Goal: Transaction & Acquisition: Purchase product/service

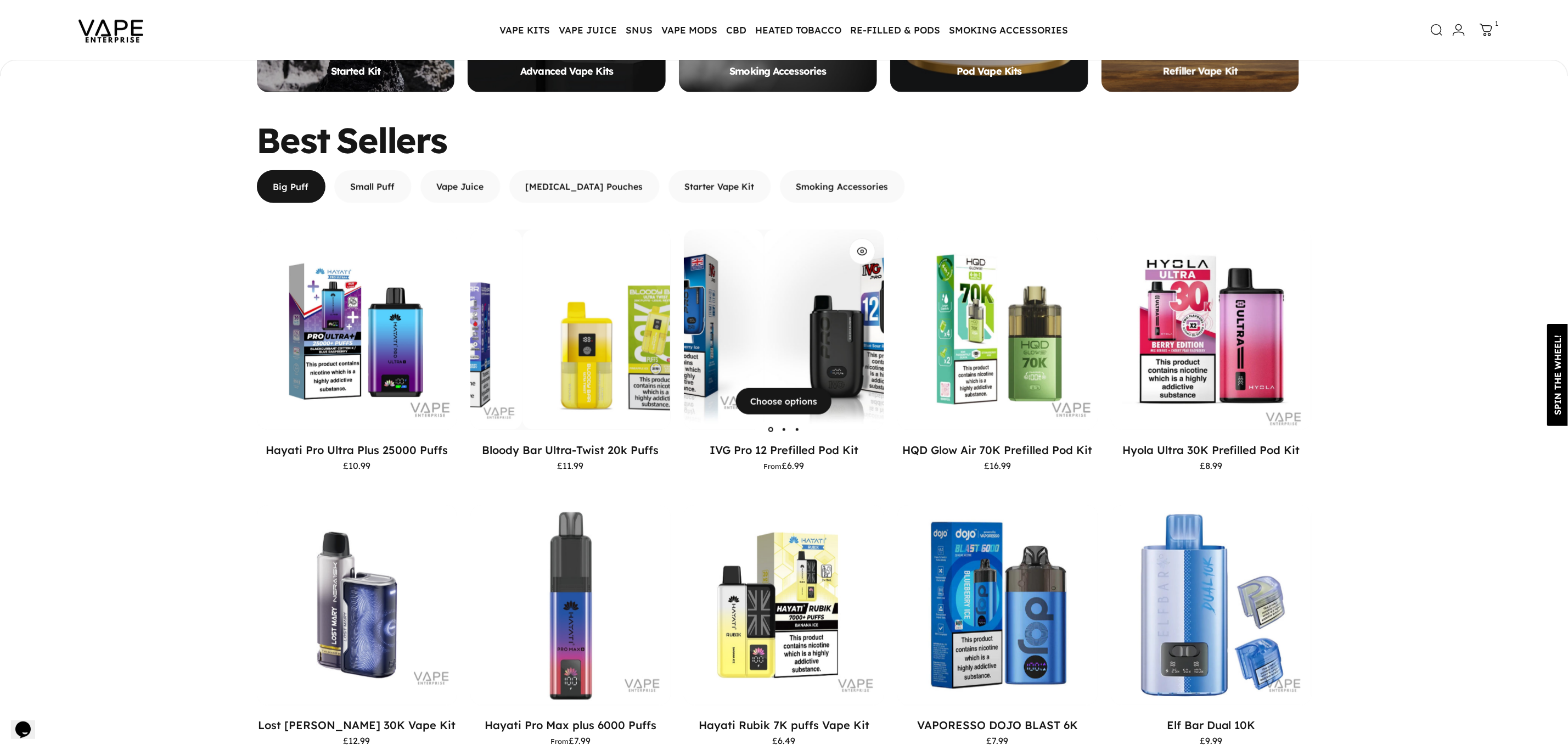
click at [764, 345] on img "IVG Pro 12 Prefilled Pod Kit" at bounding box center [864, 330] width 200 height 200
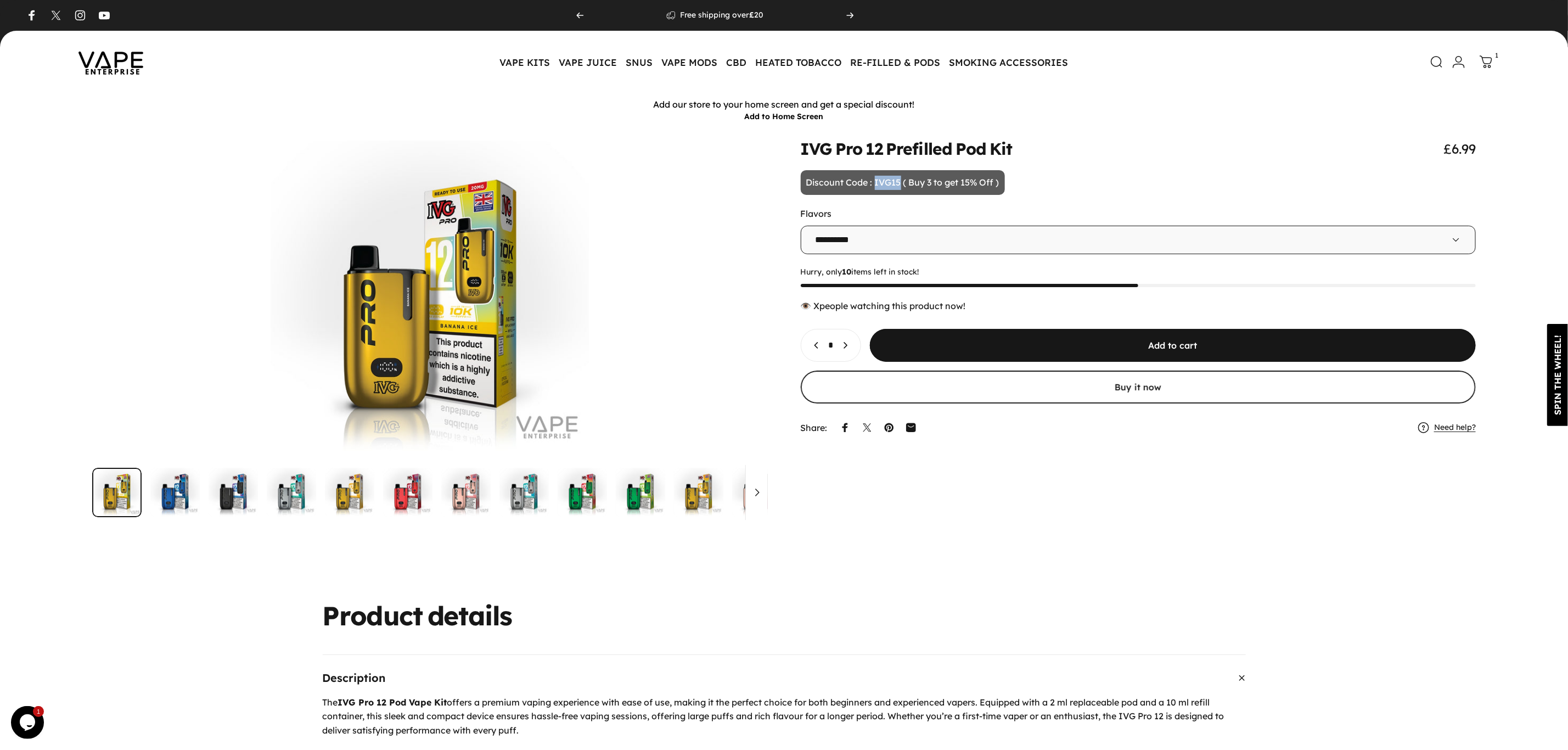
drag, startPoint x: 874, startPoint y: 182, endPoint x: 899, endPoint y: 180, distance: 25.1
click at [899, 180] on p "Discount Code : IVG15 ( Buy 3 to get 15% Off )" at bounding box center [902, 183] width 204 height 25
drag, startPoint x: 805, startPoint y: 177, endPoint x: 1025, endPoint y: 175, distance: 220.0
click at [1025, 175] on animate-element "**********" at bounding box center [1139, 290] width 675 height 298
click at [1491, 61] on icon at bounding box center [1486, 62] width 13 height 13
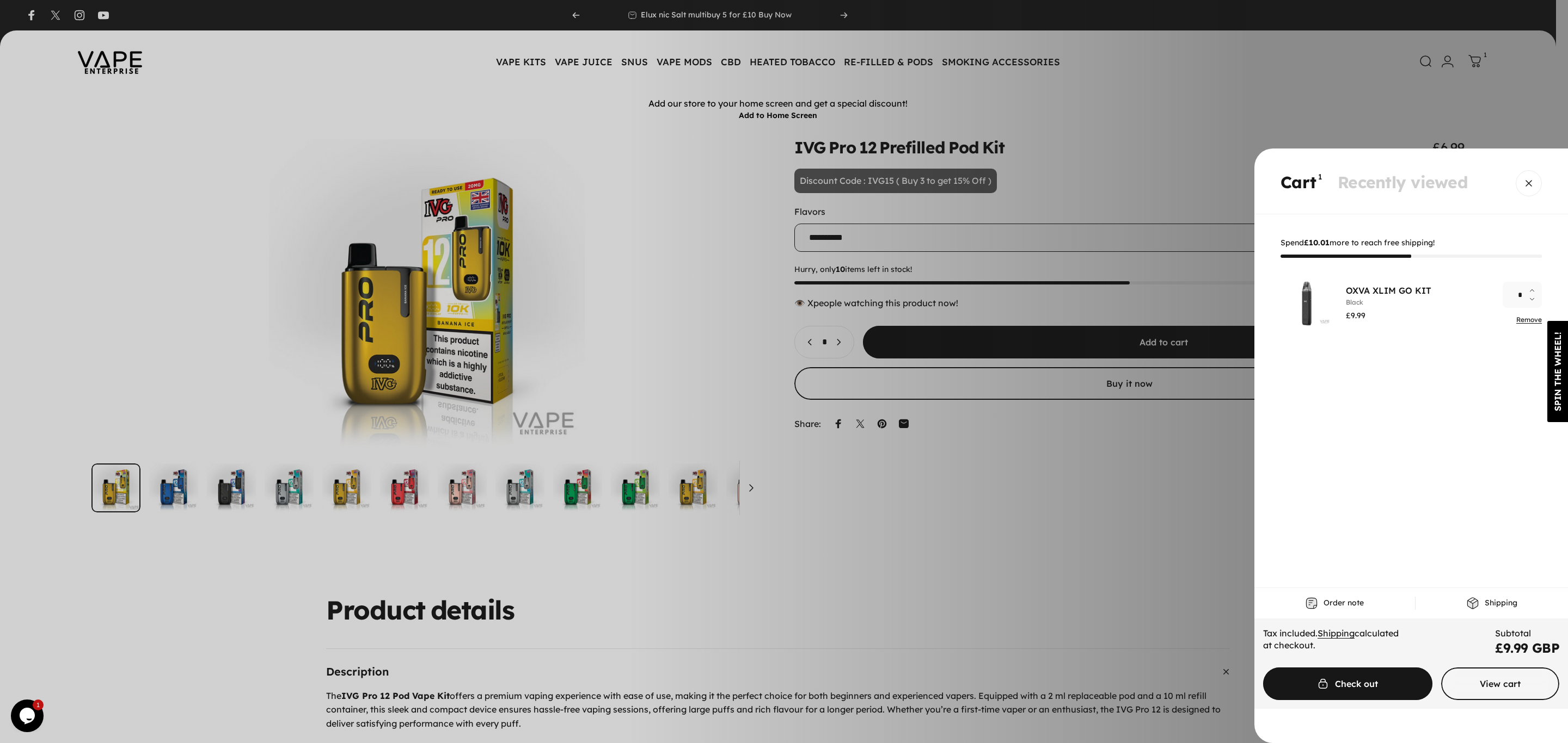
click at [1527, 326] on li "OXVA XLIM GO KIT COLOR: Black £9.99 Quantity * Remove" at bounding box center [1410, 303] width 261 height 52
click at [1527, 322] on link "Remove" at bounding box center [1529, 320] width 26 height 8
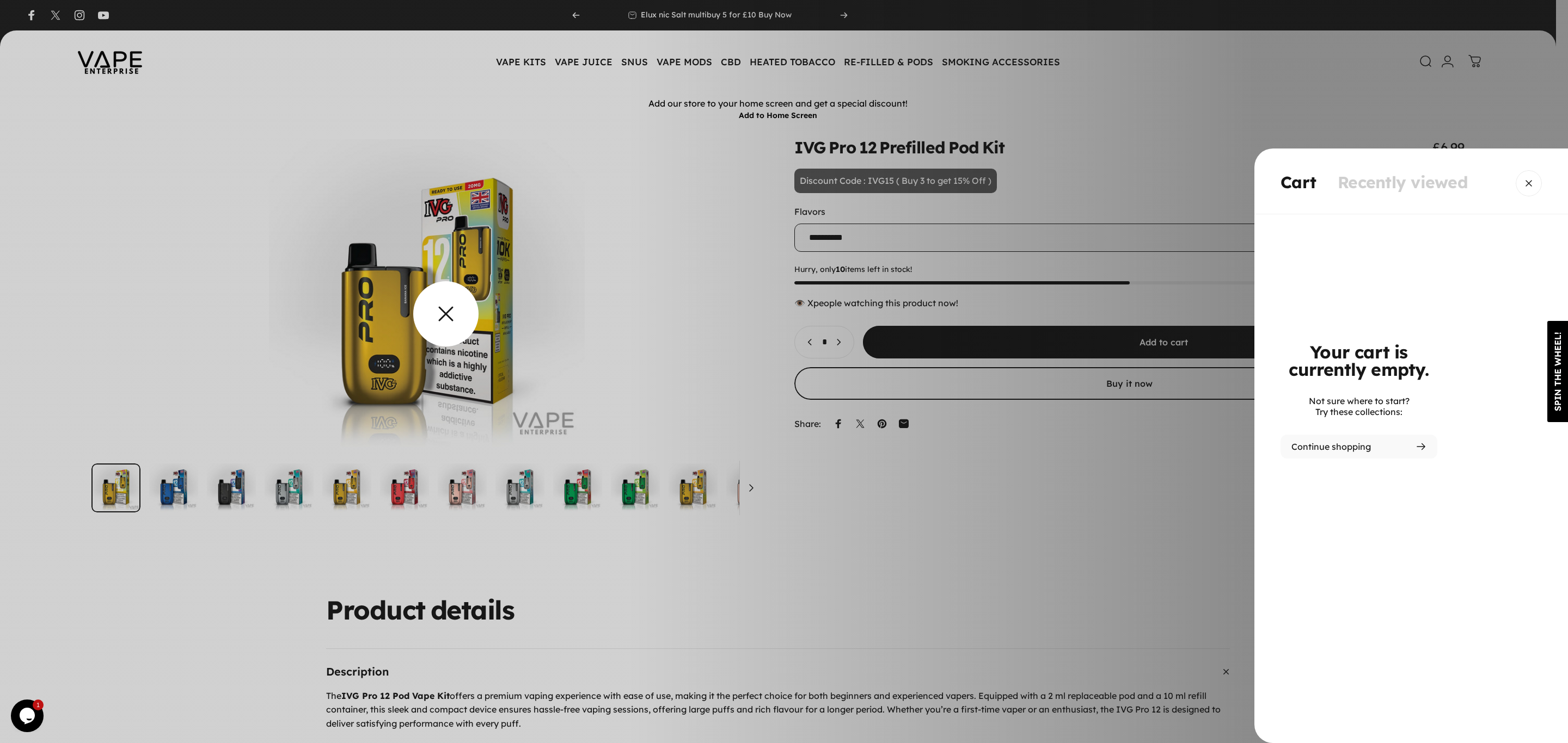
drag, startPoint x: 448, startPoint y: 310, endPoint x: 910, endPoint y: 232, distance: 468.5
click at [451, 308] on overlay-element "Cart" at bounding box center [784, 371] width 1568 height 743
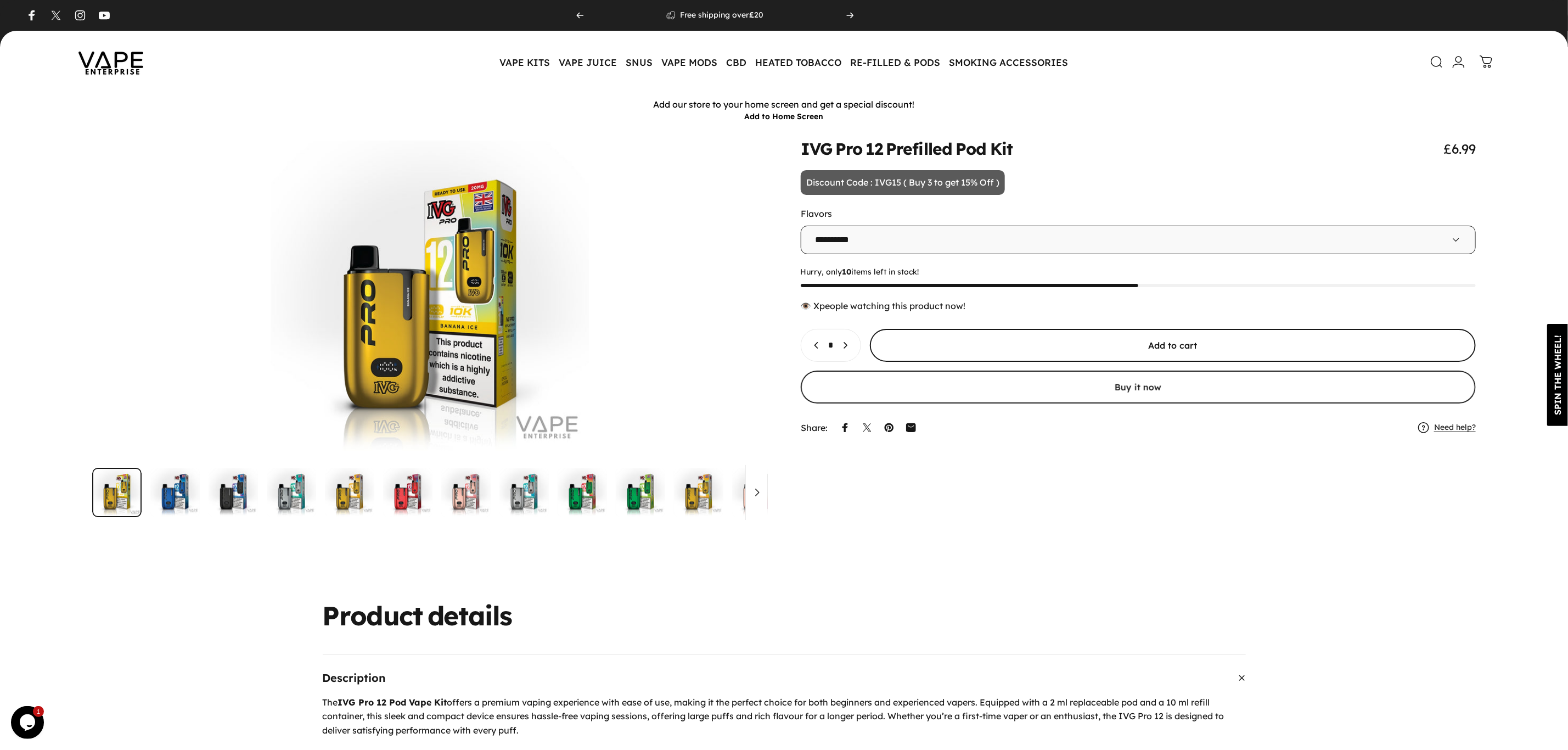
click at [967, 354] on span "submit" at bounding box center [1172, 346] width 909 height 66
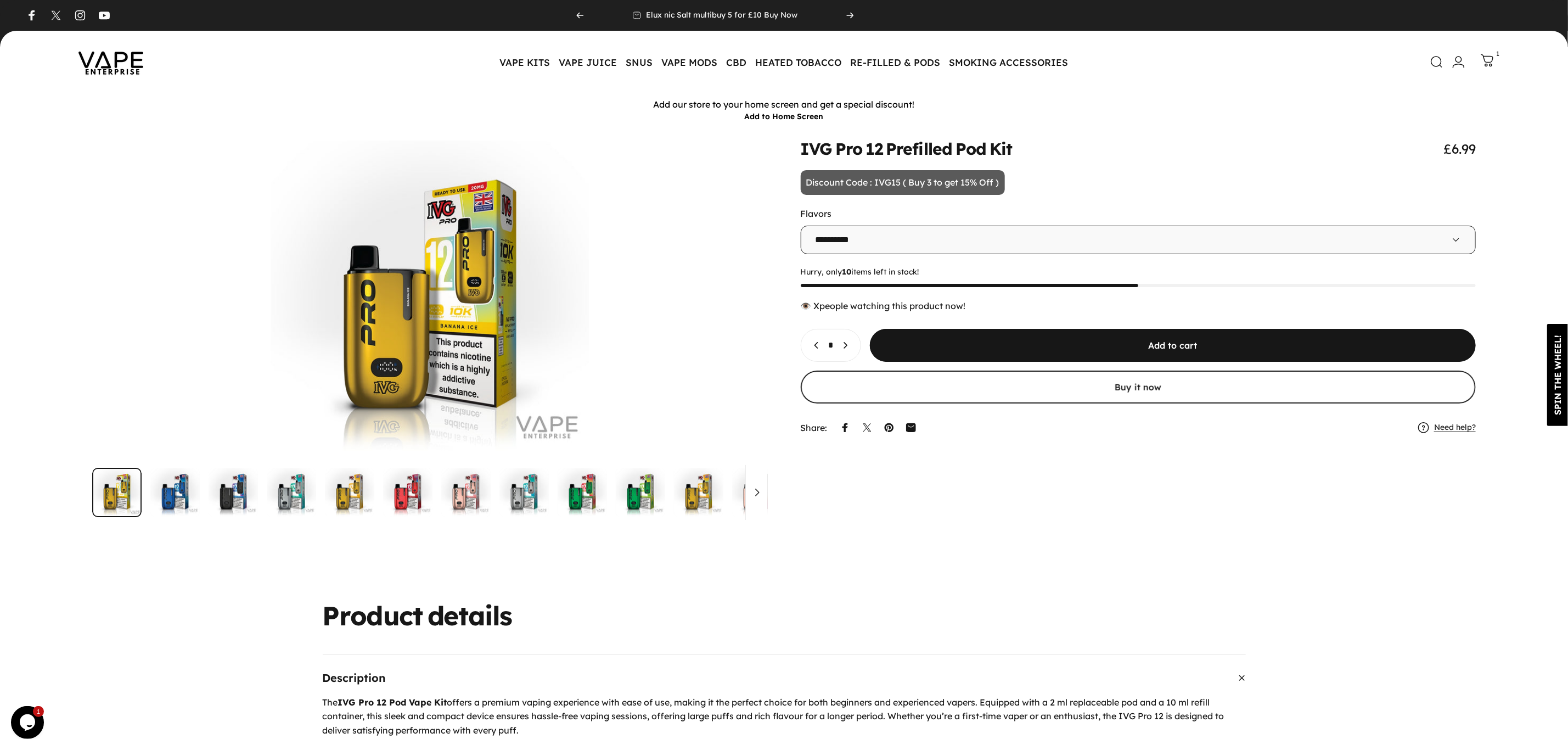
click at [1493, 55] on icon at bounding box center [1487, 60] width 13 height 13
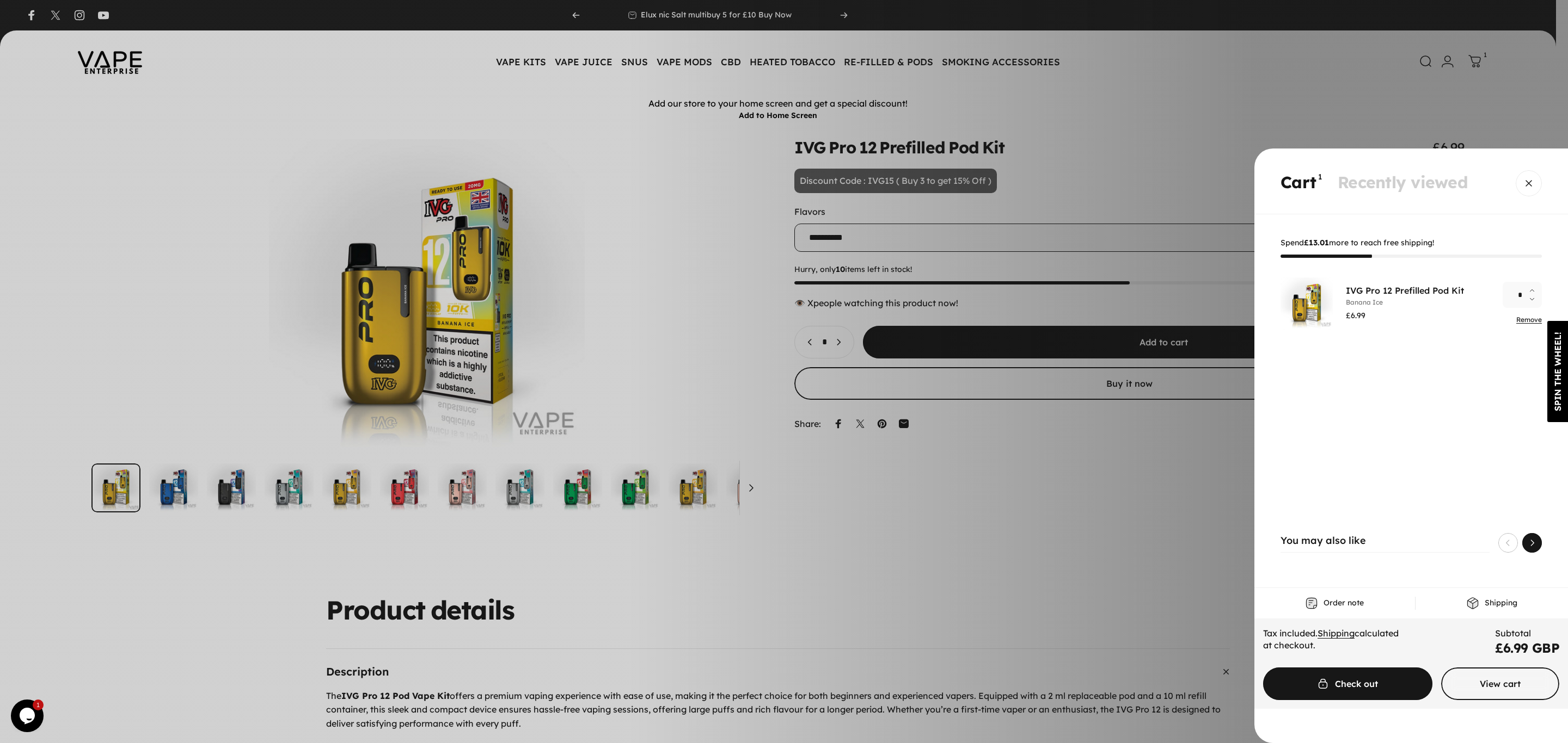
click at [1530, 544] on span "Next" at bounding box center [1532, 543] width 30 height 39
click at [1503, 555] on product-recommendations "You may also like IVG Pro 12 Prefilled Pods £4.99 View IVG Intense Nic Salts £3…" at bounding box center [1410, 548] width 261 height 30
click at [1511, 551] on span "Previous" at bounding box center [1507, 543] width 30 height 39
click at [1297, 553] on p "You may also like" at bounding box center [1385, 543] width 209 height 20
click at [1523, 184] on span "Close" at bounding box center [1529, 183] width 39 height 52
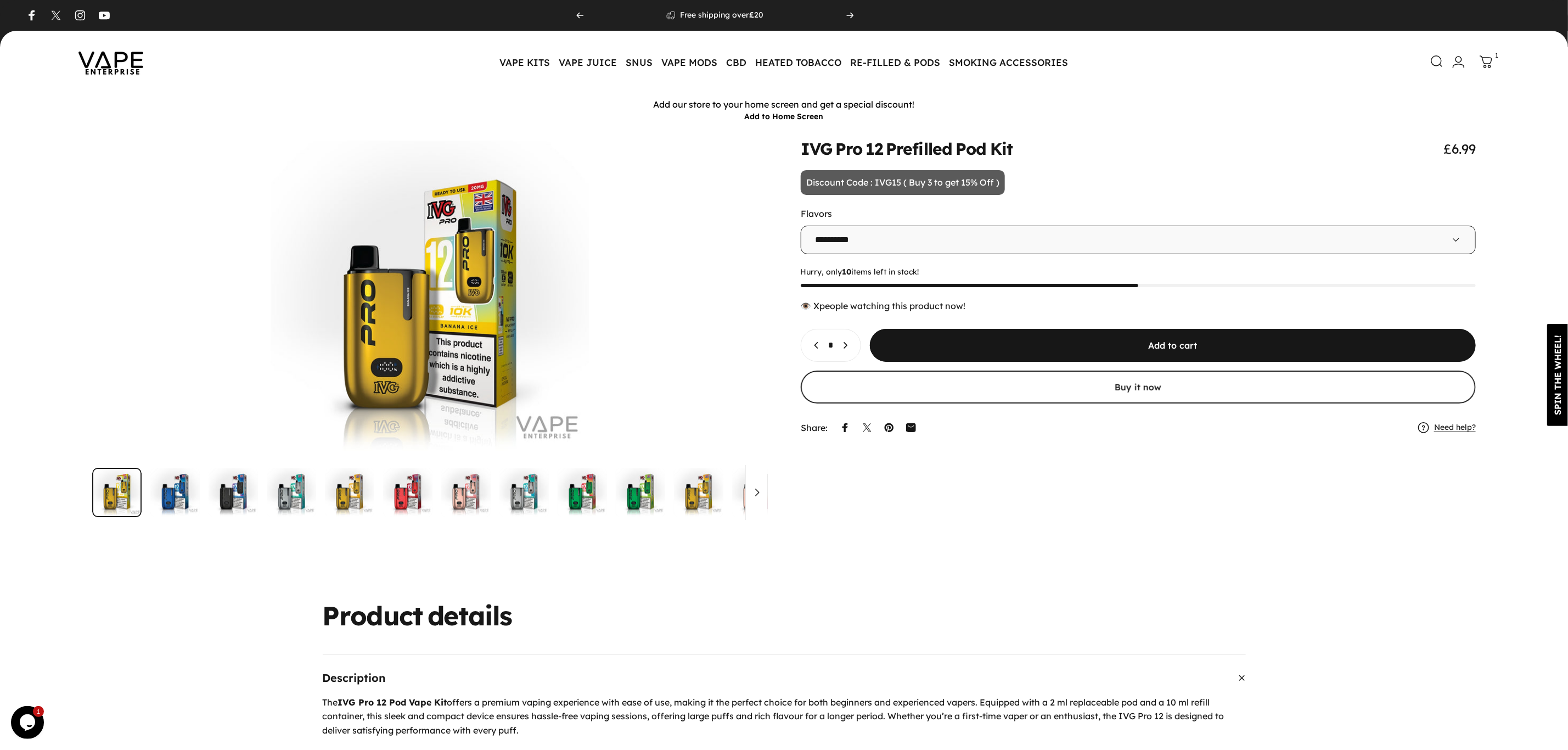
click at [1433, 60] on icon at bounding box center [1437, 61] width 11 height 11
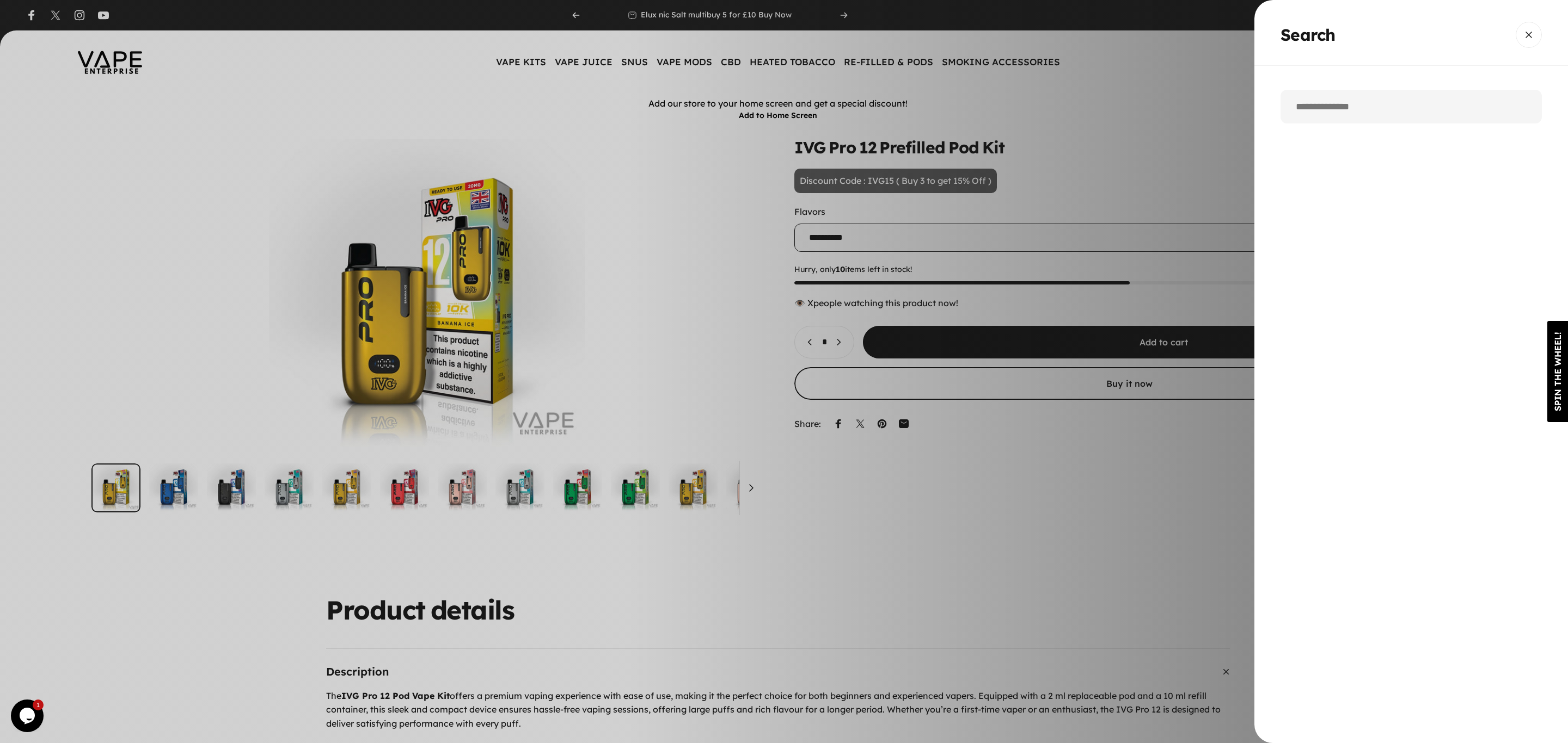
click at [1338, 117] on input "Search" at bounding box center [1410, 107] width 261 height 34
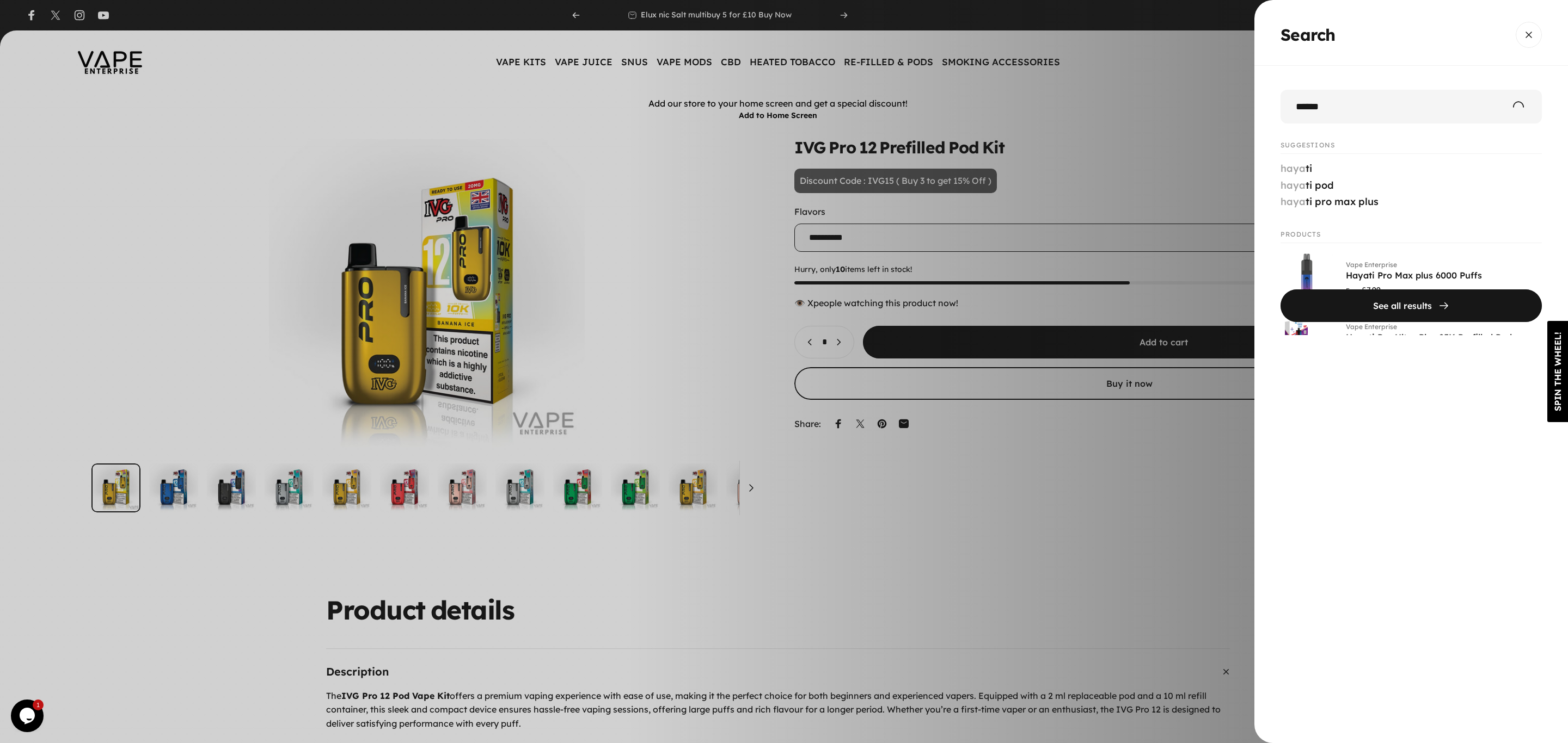
type input "******"
click at [1280, 289] on button "See all results" at bounding box center [1410, 305] width 261 height 33
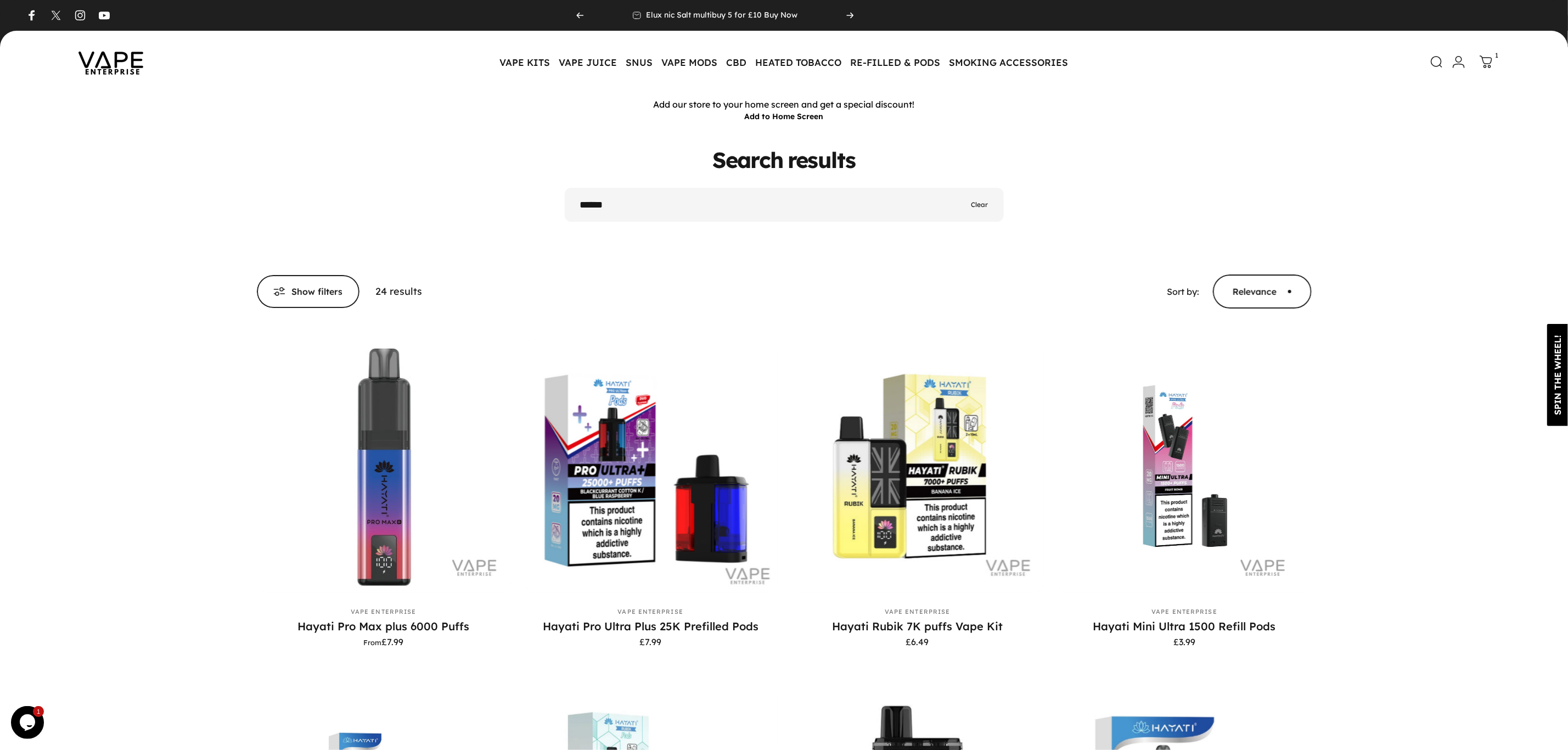
click at [657, 200] on input "******" at bounding box center [784, 205] width 439 height 34
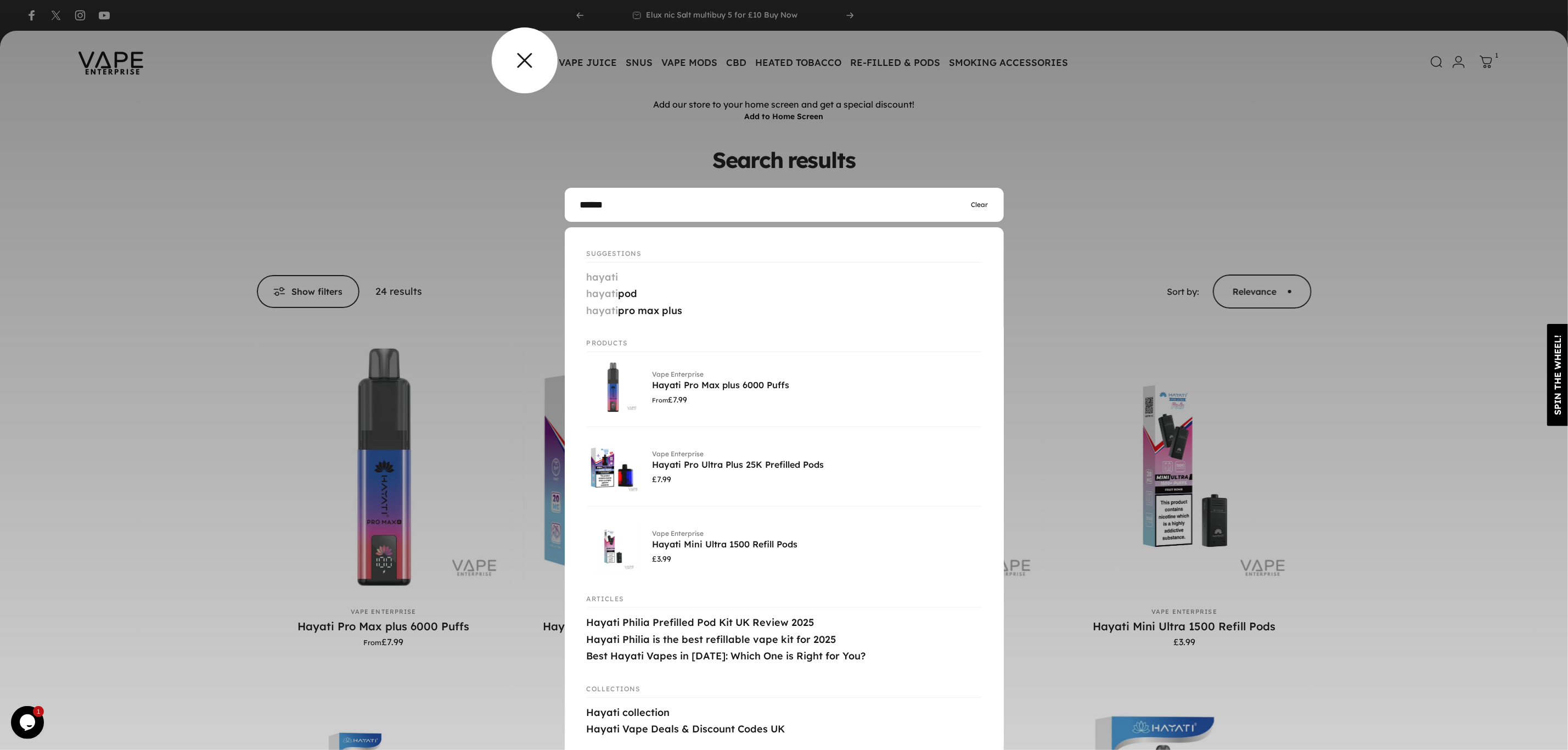
click at [524, 71] on predictive-search-overlay at bounding box center [784, 375] width 1568 height 750
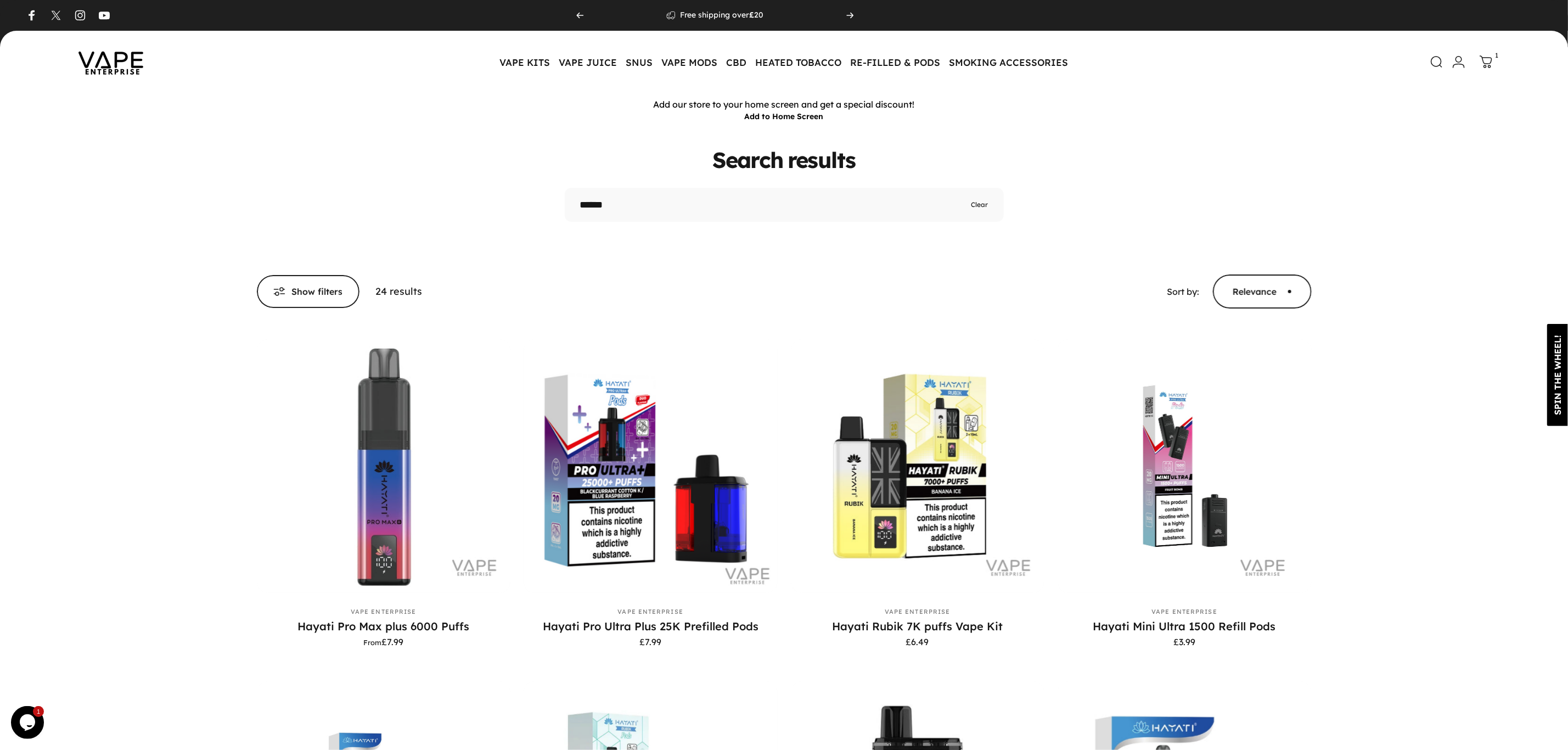
click at [128, 64] on img at bounding box center [110, 62] width 99 height 52
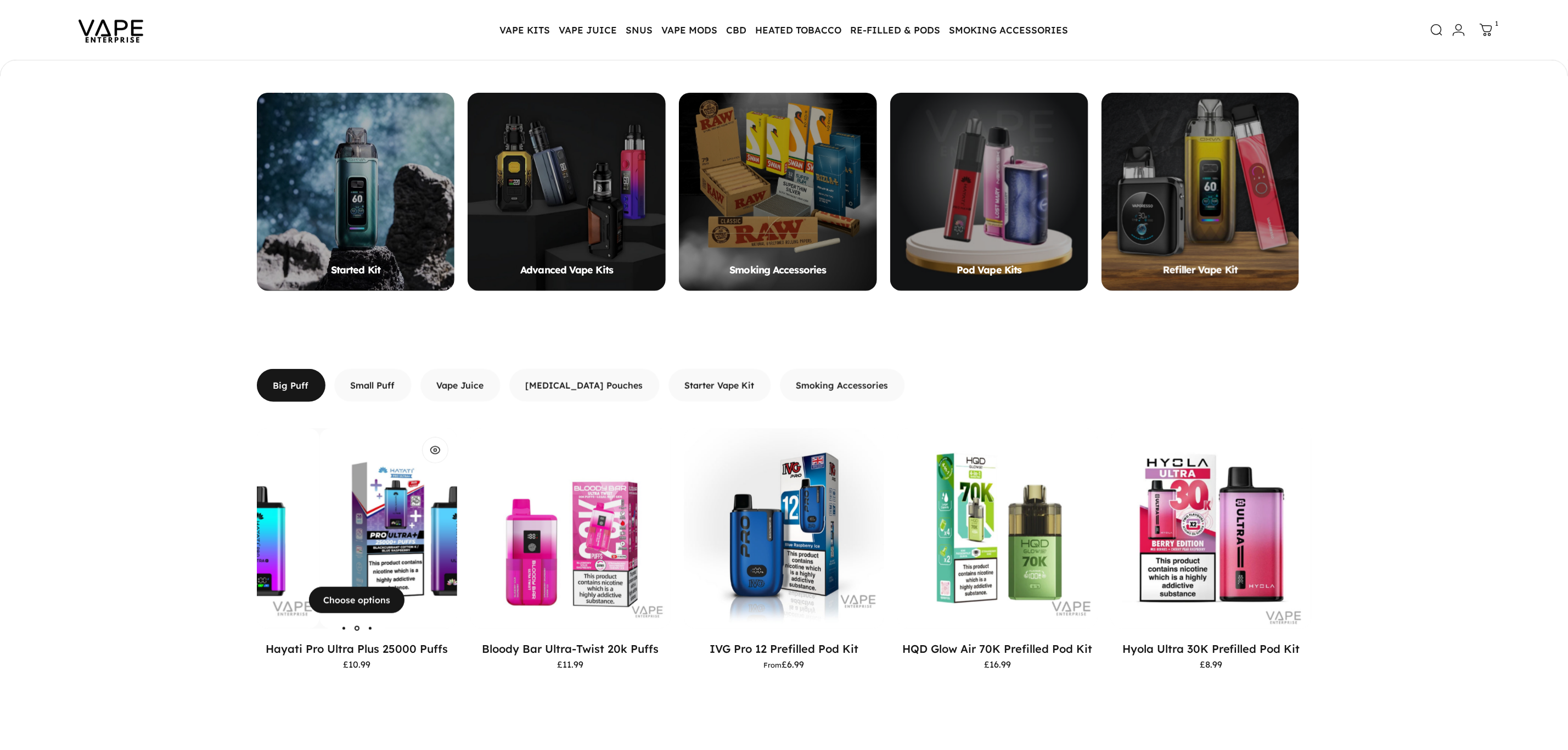
scroll to position [773, 0]
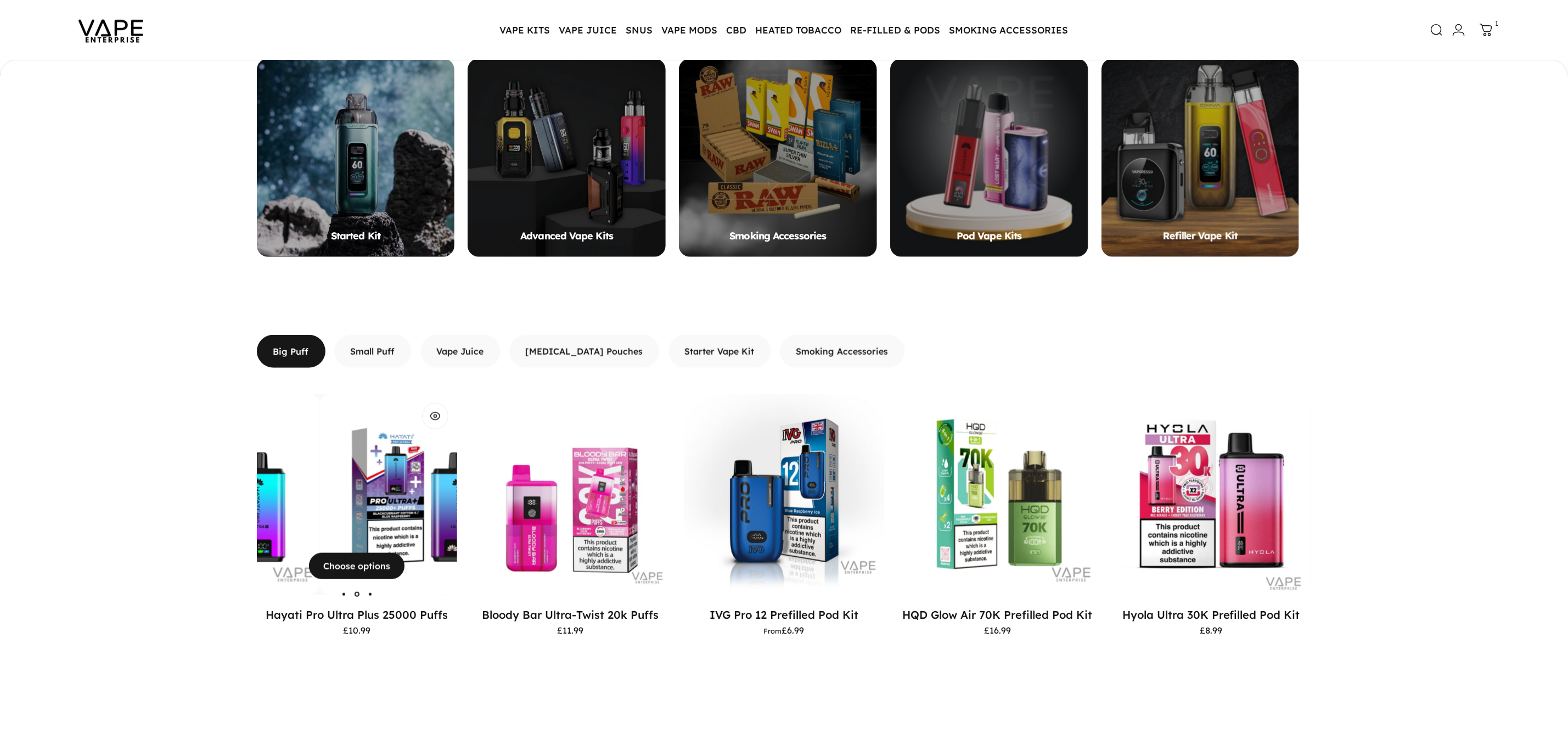
click at [377, 461] on img "Hayati Pro Ultra Plus 25000 Puffs" at bounding box center [420, 495] width 200 height 200
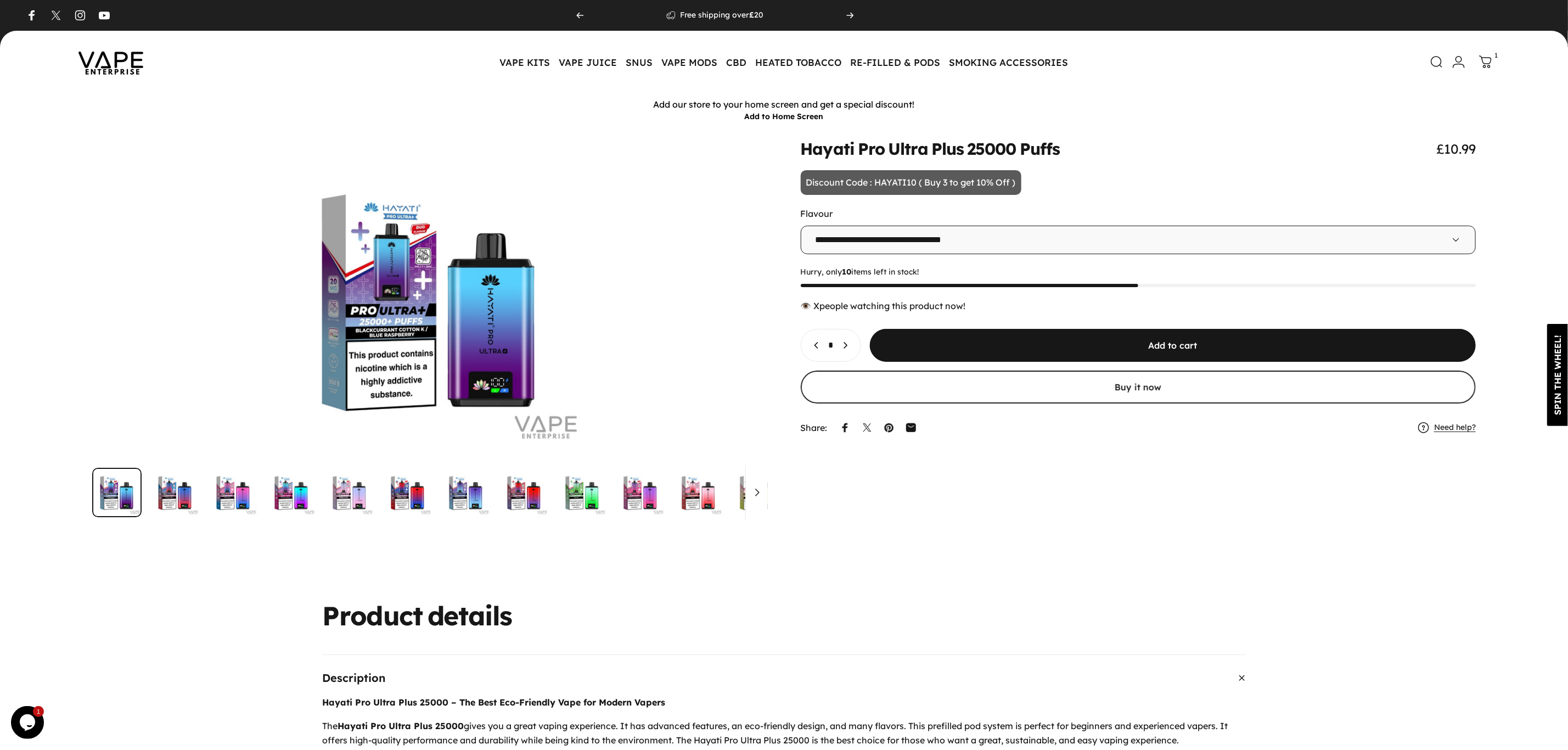
click at [1482, 61] on icon at bounding box center [1485, 62] width 13 height 13
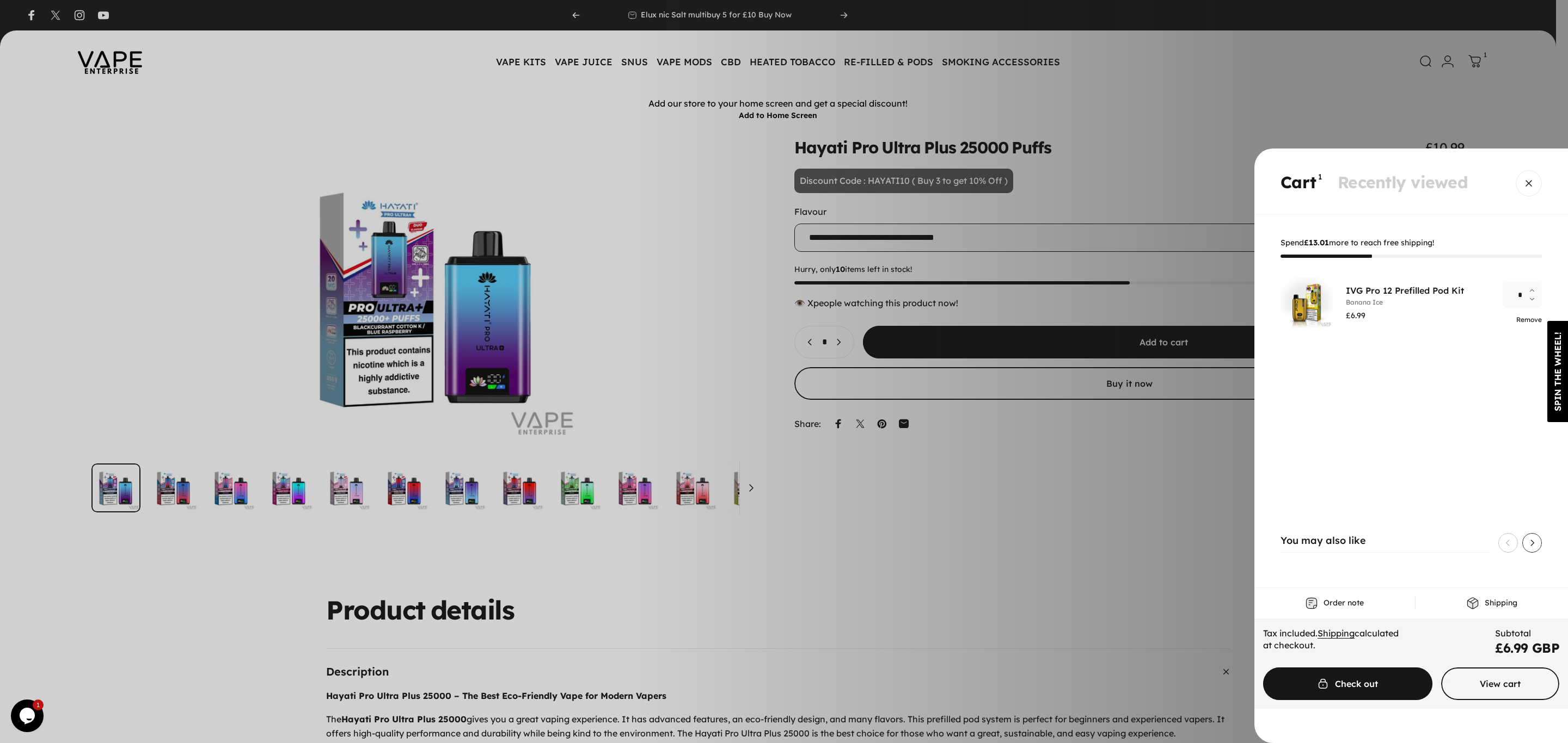
click at [1521, 318] on link "Remove" at bounding box center [1529, 320] width 26 height 8
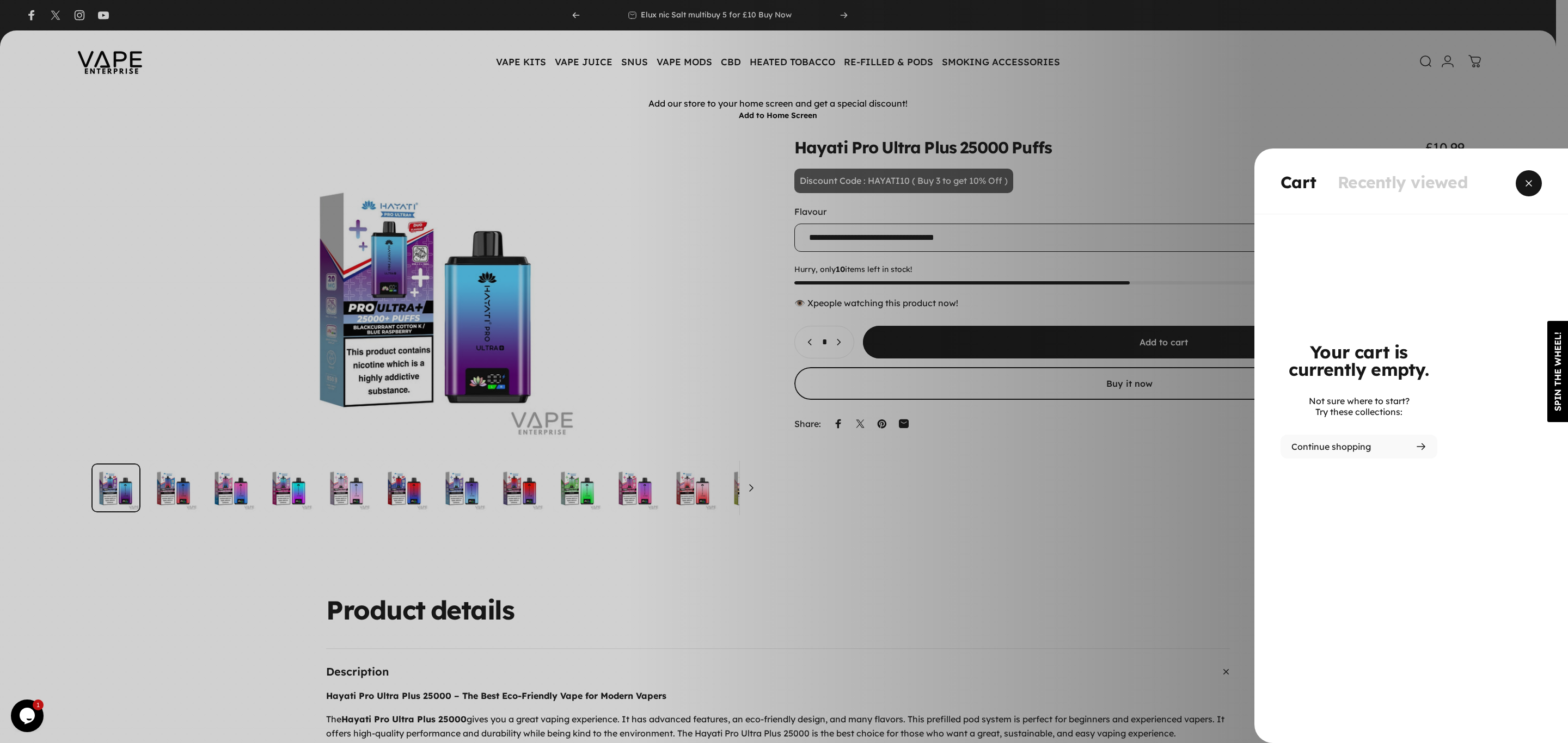
click at [1529, 186] on span "Close" at bounding box center [1529, 183] width 39 height 52
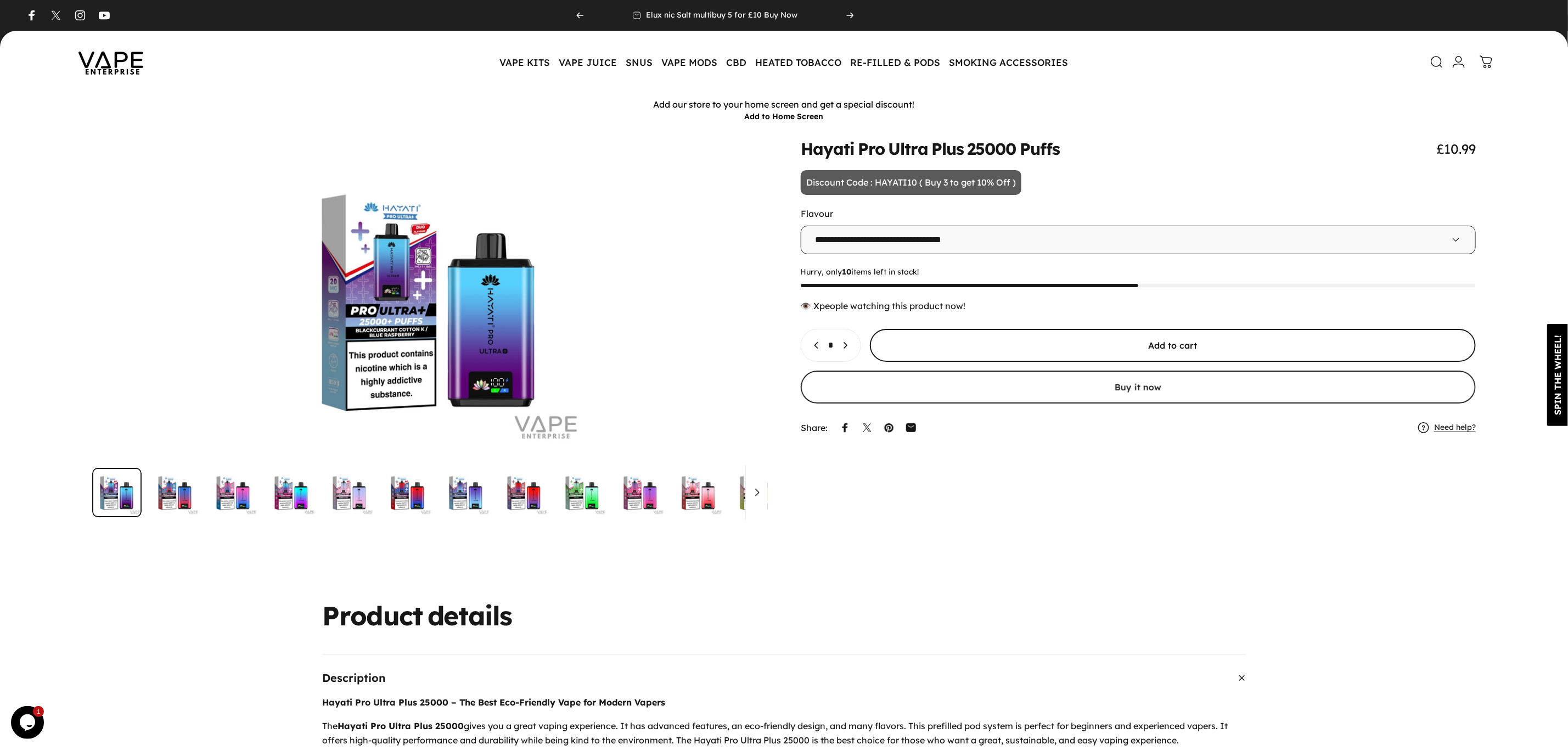
click at [1123, 346] on span "submit" at bounding box center [1172, 346] width 909 height 66
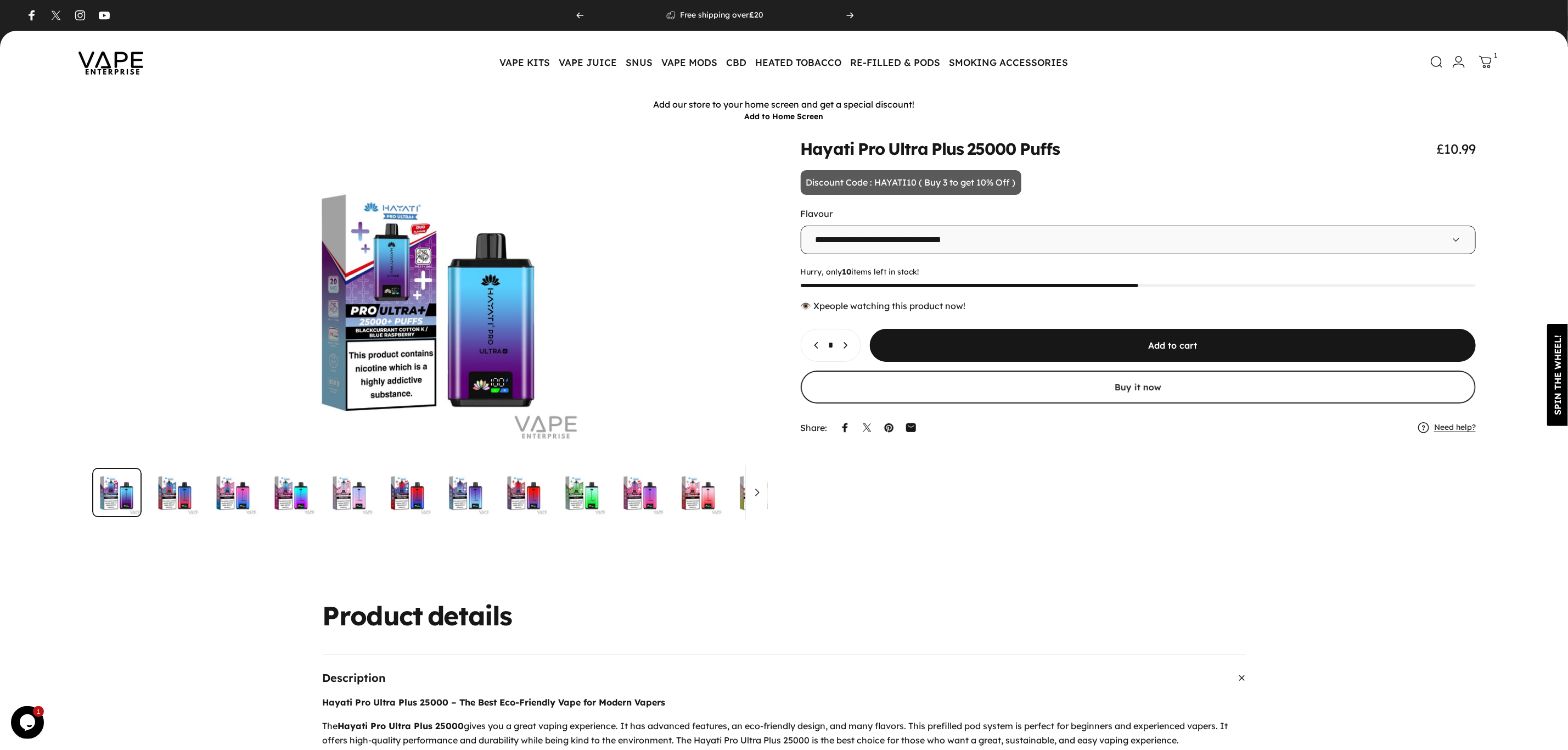
click at [1485, 64] on icon at bounding box center [1485, 61] width 11 height 11
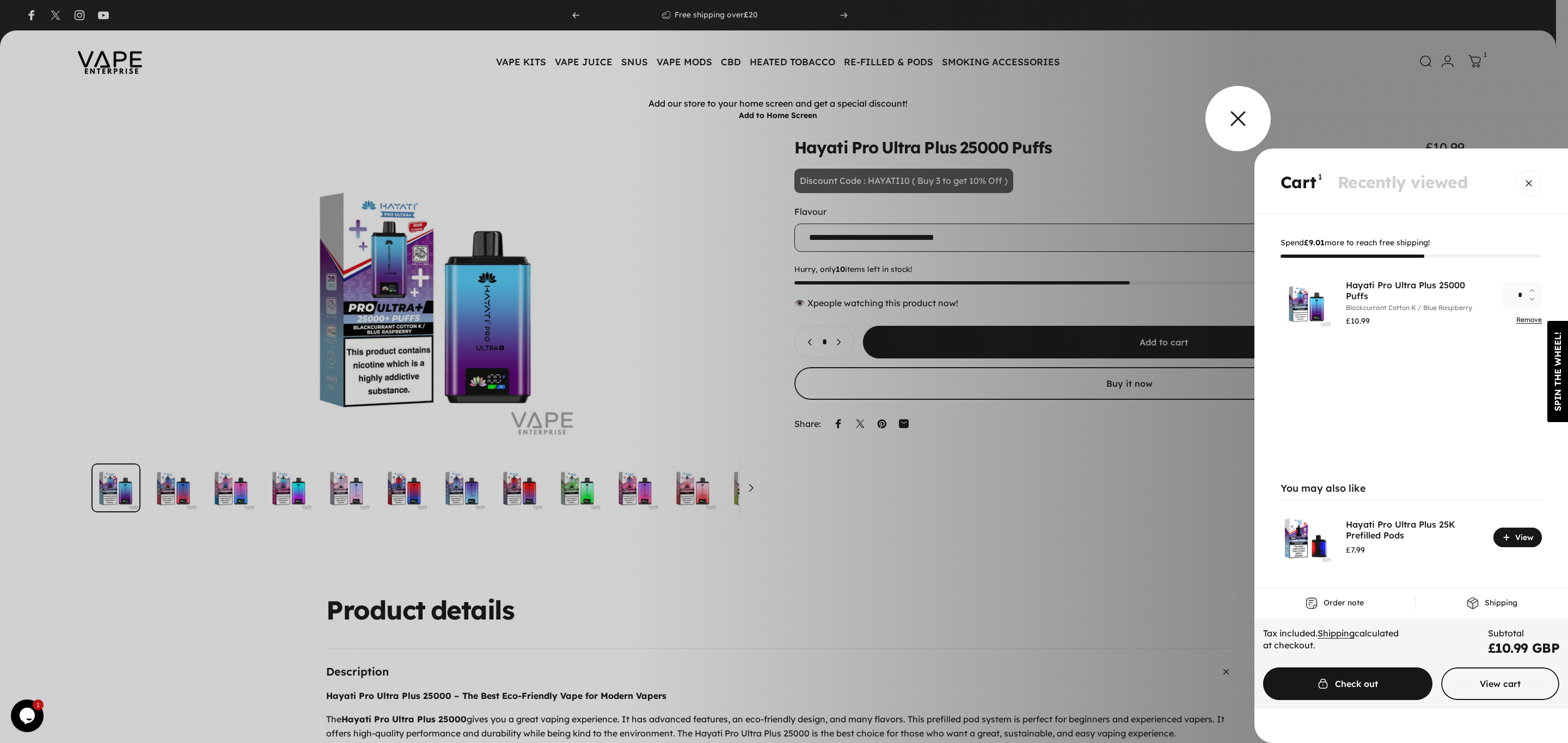
click at [1226, 127] on overlay-element "Cart" at bounding box center [784, 371] width 1568 height 743
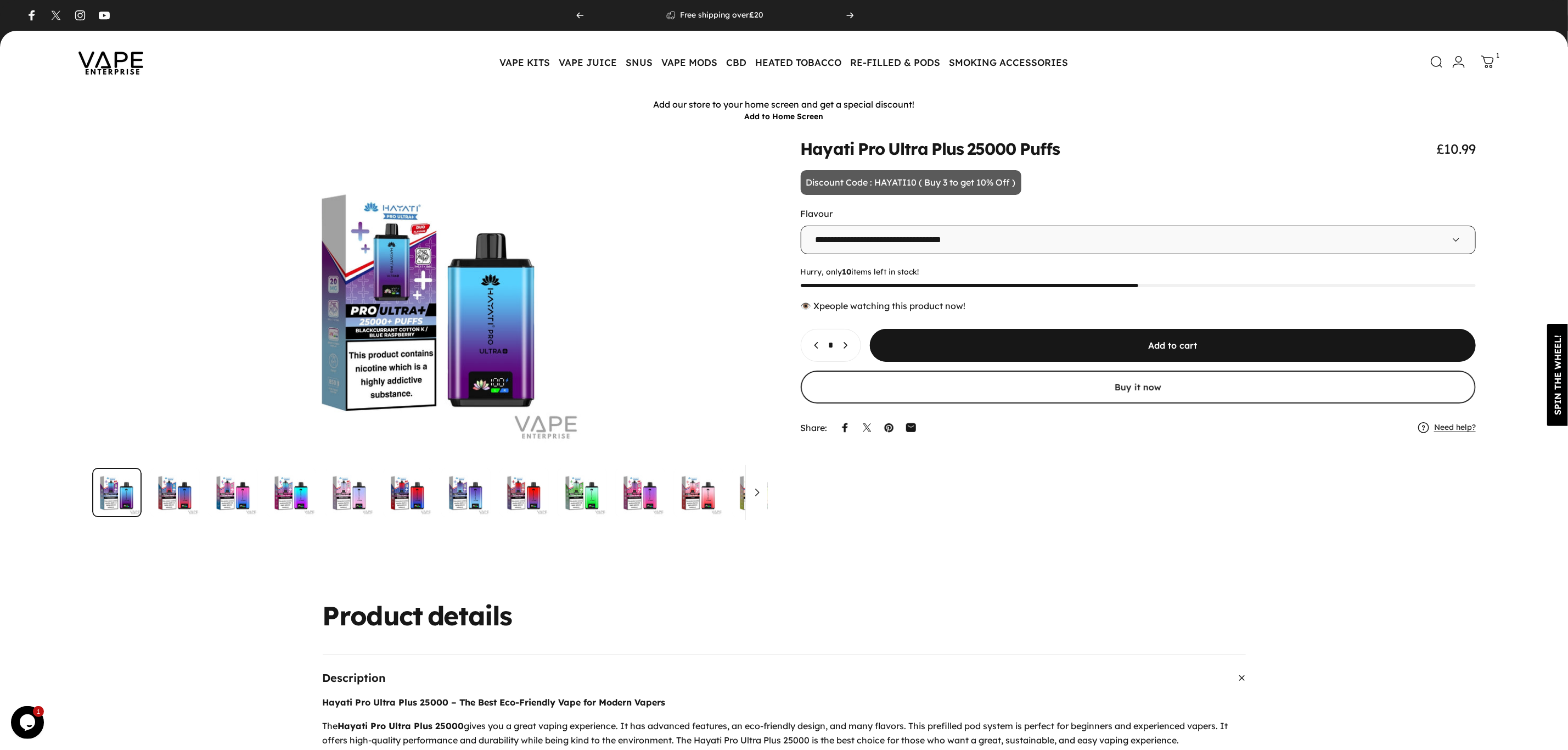
click at [1493, 61] on icon at bounding box center [1488, 62] width 13 height 13
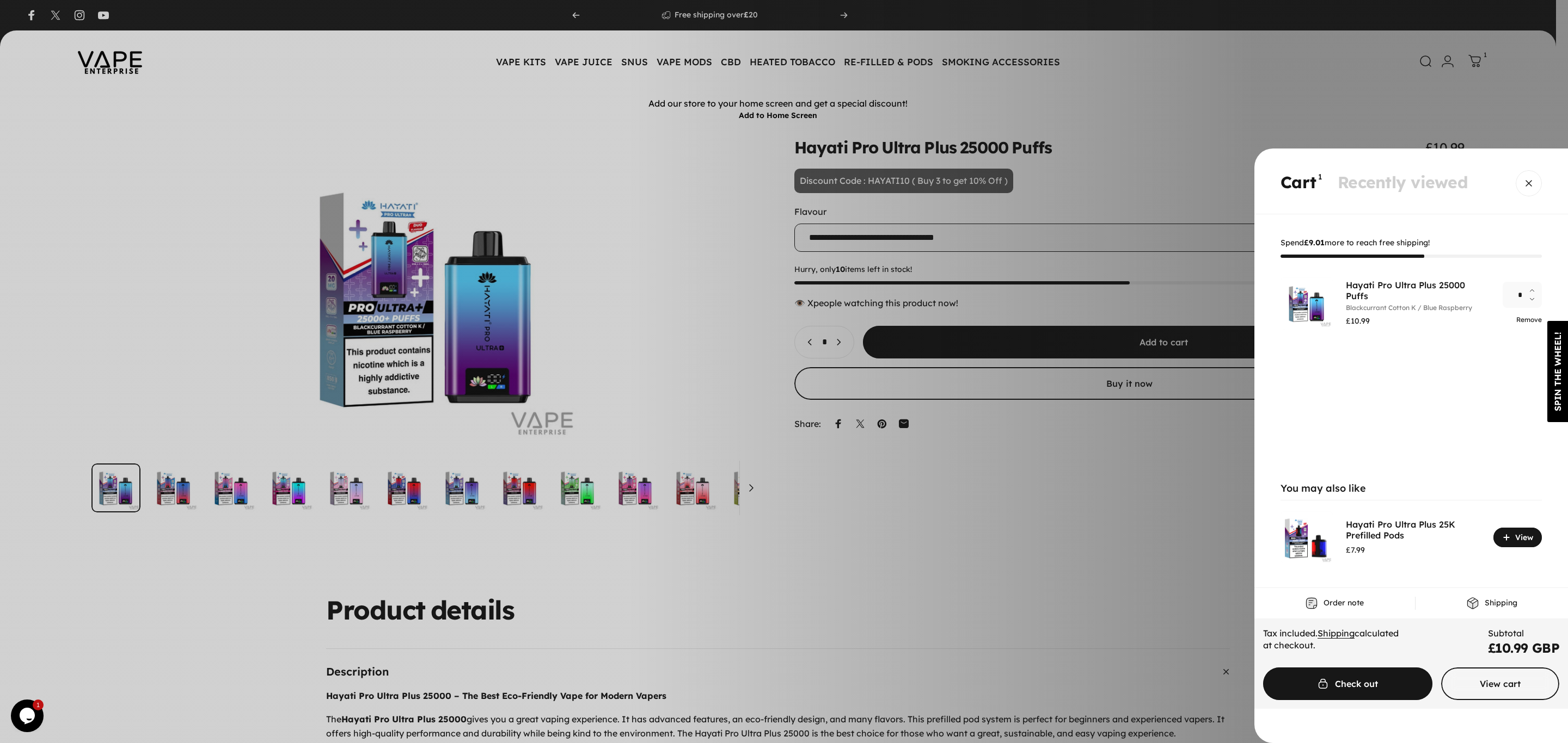
click at [1527, 317] on link "Remove" at bounding box center [1529, 320] width 26 height 8
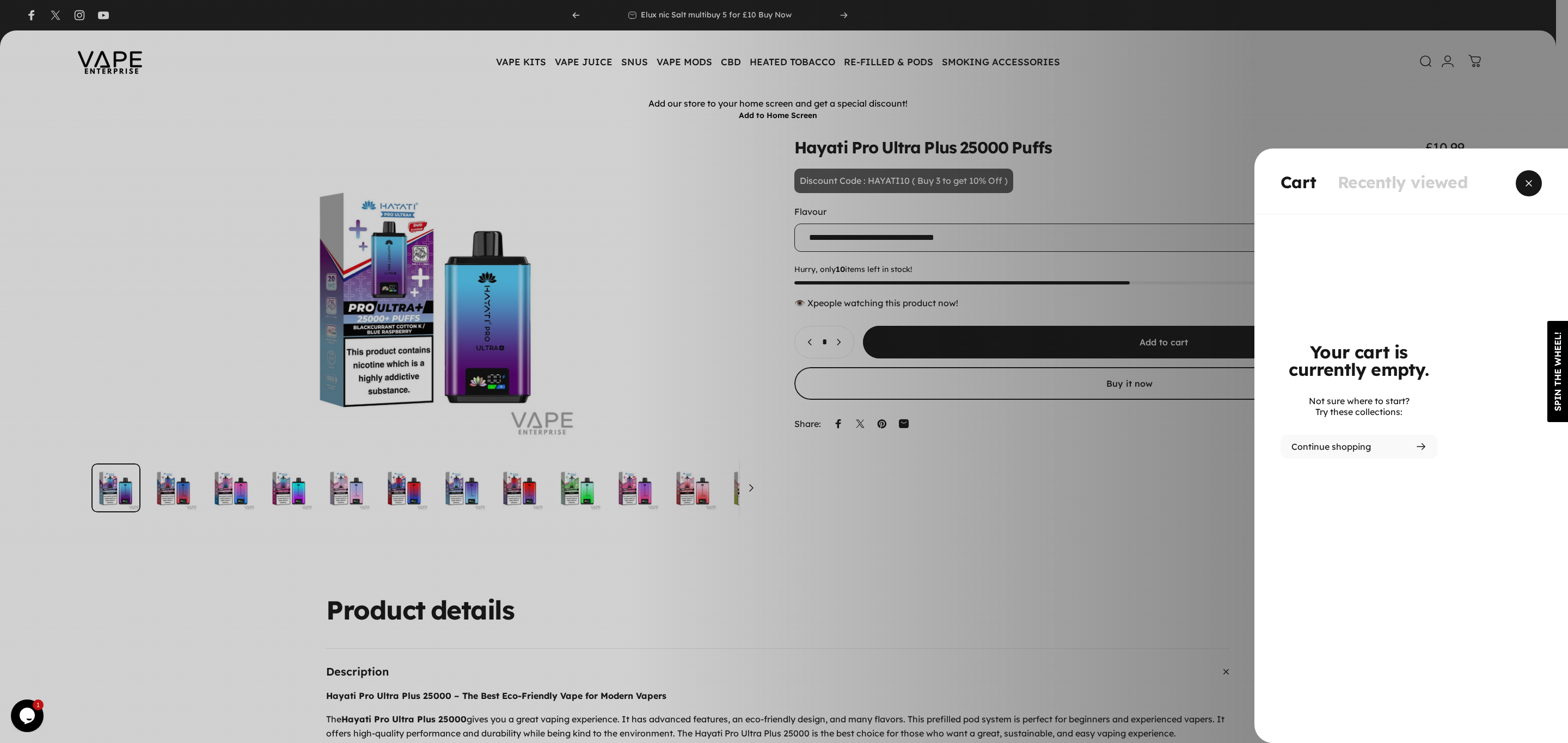
click at [1538, 183] on span "Close" at bounding box center [1529, 183] width 39 height 52
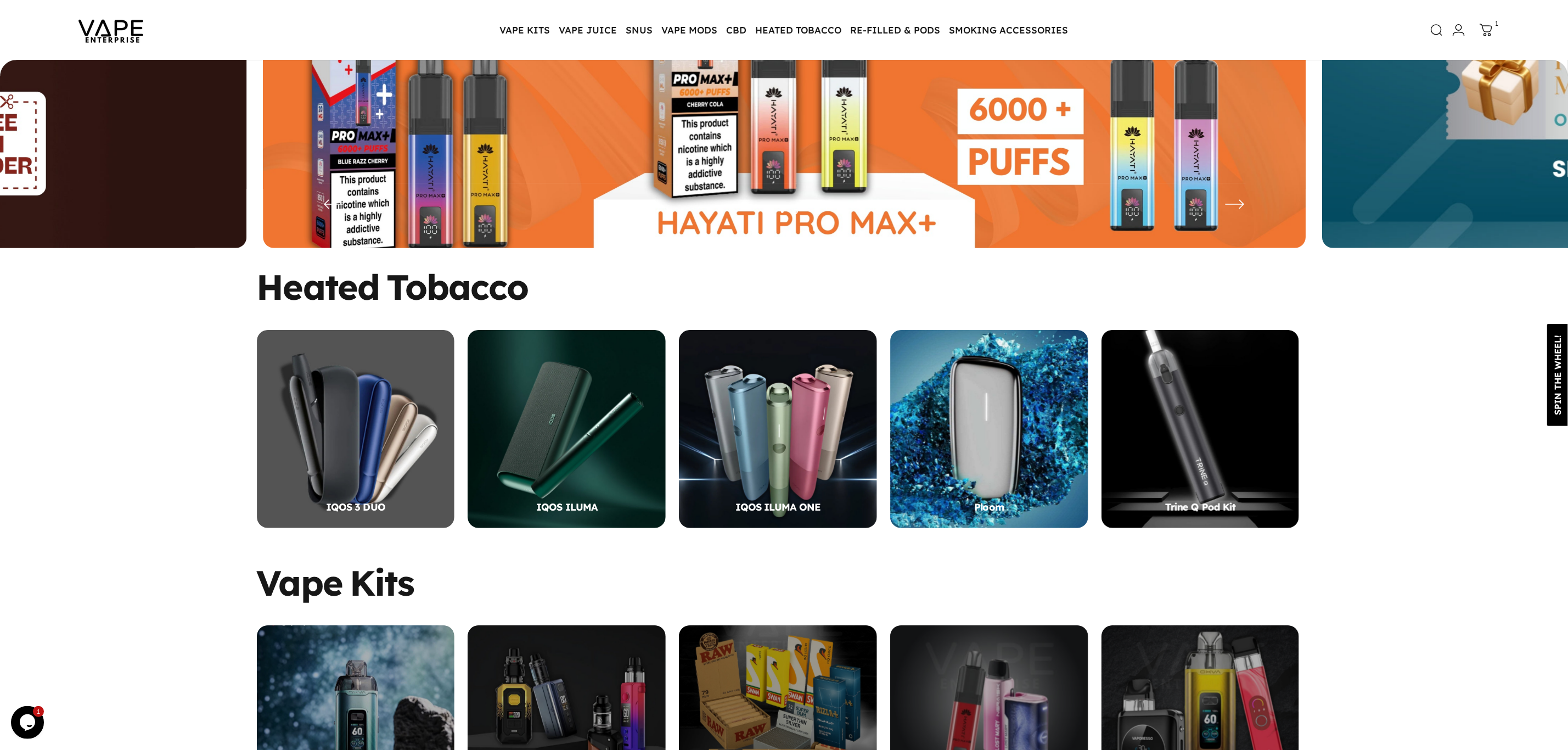
scroll to position [114, 0]
